Goal: Transaction & Acquisition: Purchase product/service

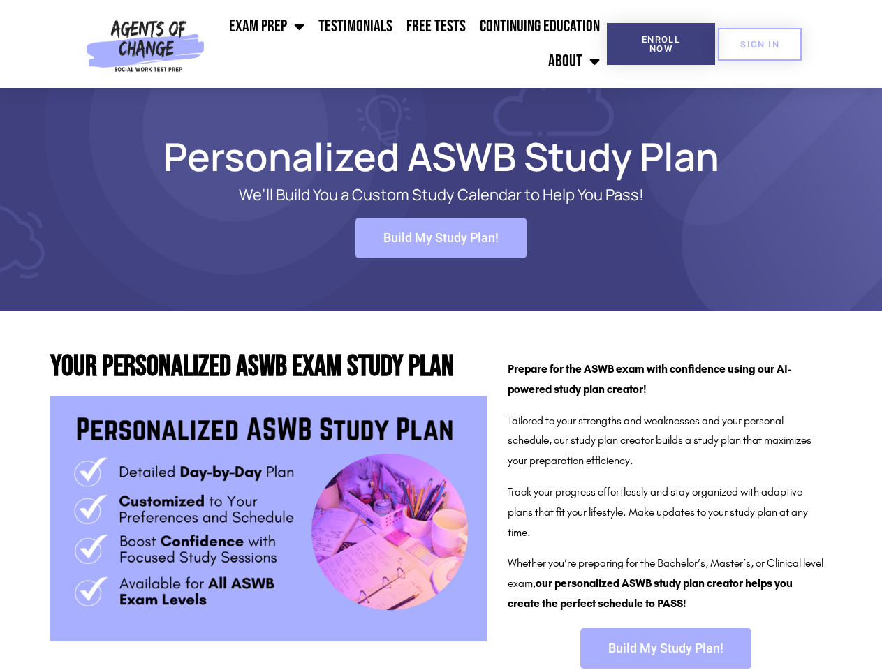
click at [408, 44] on ul "Exam Prep BSW Exam Prep: ASWB Bachelors Level Exam LMSW Exam Prep: ASWB Masters…" at bounding box center [408, 44] width 397 height 70
click at [660, 44] on span "Enroll Now" at bounding box center [661, 44] width 64 height 18
click at [760, 44] on span "SIGN IN" at bounding box center [759, 44] width 39 height 9
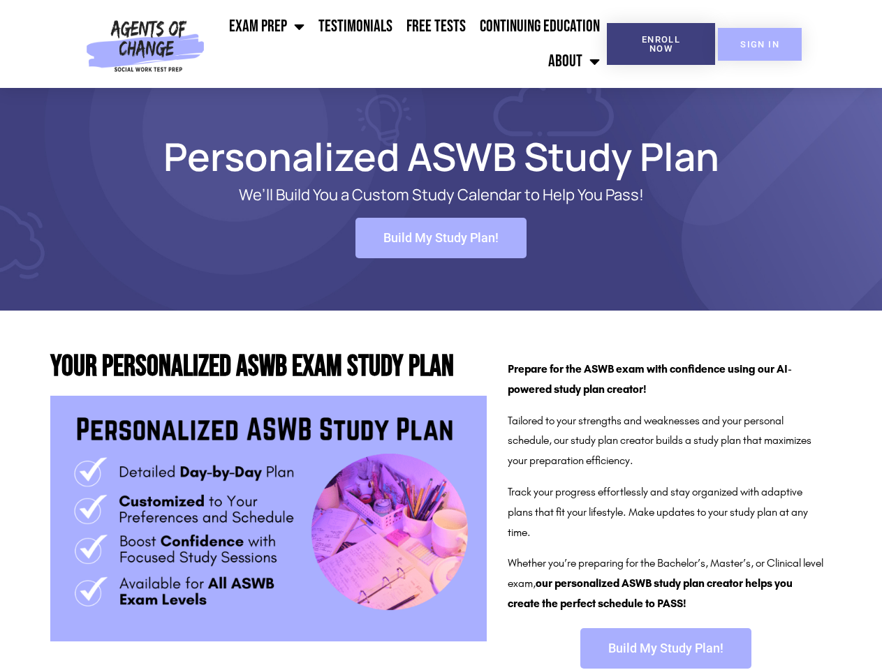
click at [760, 44] on span "SIGN IN" at bounding box center [759, 44] width 39 height 9
click at [441, 238] on span "Build My Study Plan!" at bounding box center [440, 238] width 115 height 13
click at [665, 649] on span "Build My Study Plan!" at bounding box center [665, 648] width 115 height 13
